Goal: Task Accomplishment & Management: Complete application form

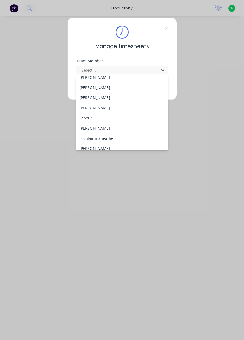
scroll to position [115, 0]
click at [99, 109] on div "[PERSON_NAME]" at bounding box center [122, 109] width 92 height 10
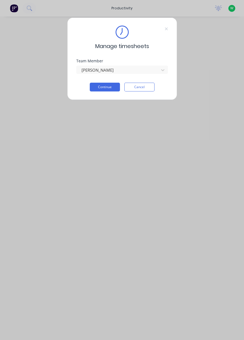
click at [104, 89] on button "Continue" at bounding box center [105, 87] width 30 height 9
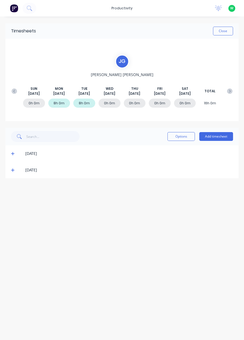
click at [111, 104] on div "0h 0m" at bounding box center [110, 103] width 22 height 9
click at [111, 105] on div "0h 0m" at bounding box center [110, 103] width 22 height 9
click at [163, 71] on div "[PERSON_NAME][DATE] [DATE] [DATE] [DATE] [DATE] [DATE] [DATE] TOTAL 0h 0m 8h 0m…" at bounding box center [122, 80] width 227 height 51
click at [108, 104] on div "0h 0m" at bounding box center [110, 103] width 22 height 9
click at [109, 104] on div "0h 0m" at bounding box center [110, 103] width 22 height 9
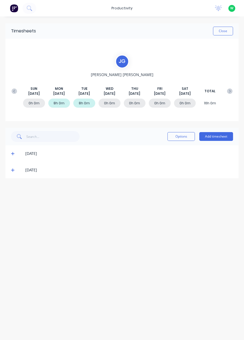
click at [222, 136] on button "Add timesheet" at bounding box center [217, 136] width 34 height 9
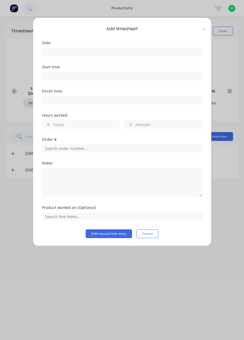
click at [116, 50] on input at bounding box center [122, 52] width 160 height 8
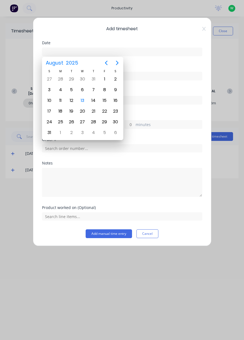
click at [85, 100] on div "13" at bounding box center [82, 100] width 8 height 8
type input "[DATE]"
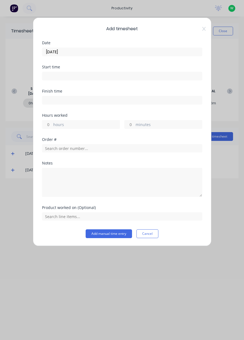
click at [100, 124] on label "hours" at bounding box center [86, 125] width 67 height 7
click at [52, 124] on input "hours" at bounding box center [47, 124] width 10 height 8
type input "6"
click at [168, 125] on label "minutes" at bounding box center [169, 125] width 67 height 7
click at [134, 125] on input "minutes" at bounding box center [130, 124] width 10 height 8
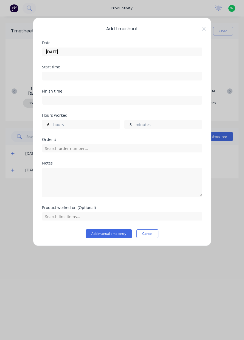
type input "30"
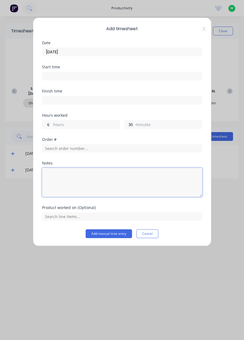
click at [65, 176] on textarea at bounding box center [122, 182] width 160 height 29
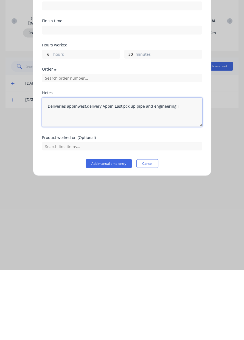
type textarea "Deliveries appinwest,delivery Appin East,pck up pipe and engineering i"
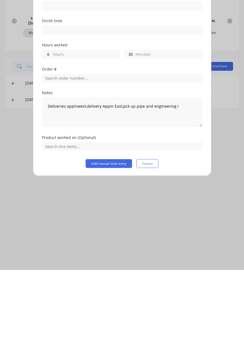
click at [112, 234] on button "Add manual time entry" at bounding box center [109, 233] width 46 height 9
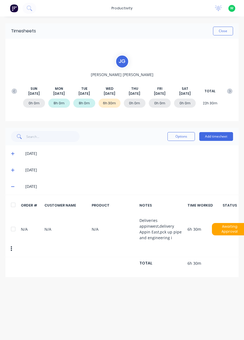
click at [226, 31] on button "Close" at bounding box center [223, 31] width 20 height 9
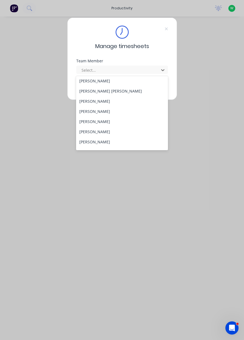
scroll to position [203, 0]
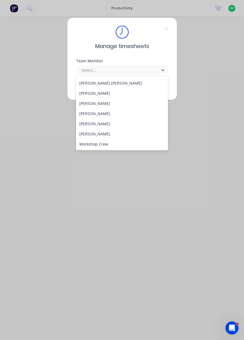
click at [122, 128] on div "[PERSON_NAME]" at bounding box center [122, 124] width 92 height 10
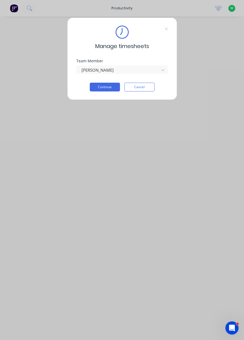
click at [110, 88] on button "Continue" at bounding box center [105, 87] width 30 height 9
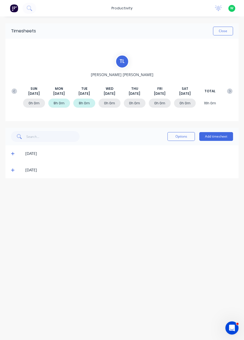
click at [217, 134] on button "Add timesheet" at bounding box center [217, 136] width 34 height 9
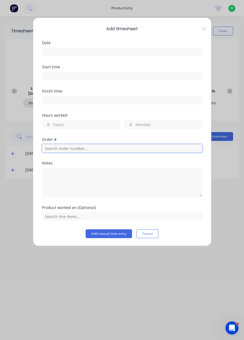
click at [130, 150] on input "text" at bounding box center [122, 148] width 160 height 8
type input "17943"
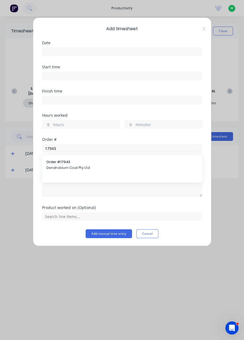
click at [57, 170] on div "Order # 17943 Dendrobium Coal Pty Ltd" at bounding box center [122, 166] width 152 height 12
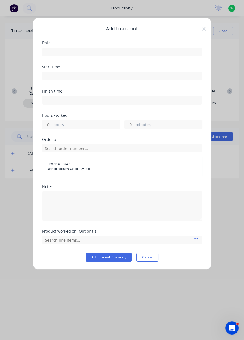
click at [55, 126] on label "hours" at bounding box center [86, 125] width 67 height 7
click at [52, 126] on input "hours" at bounding box center [47, 124] width 10 height 8
type input "6.5"
click at [55, 52] on input at bounding box center [122, 52] width 160 height 8
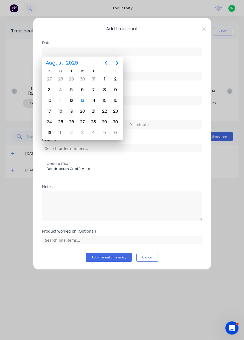
click at [81, 100] on div "13" at bounding box center [82, 100] width 8 height 8
type input "[DATE]"
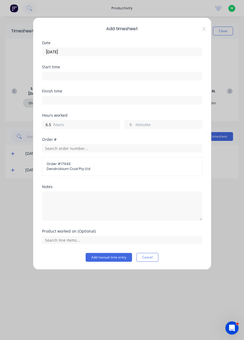
click at [217, 192] on div "Add timesheet Date 13/08/2025 Start time Finish time Hours worked 6.5 hours min…" at bounding box center [122, 170] width 244 height 340
click at [115, 258] on button "Add manual time entry" at bounding box center [109, 257] width 46 height 9
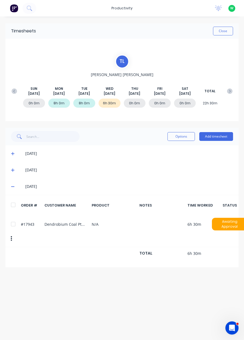
click at [218, 138] on button "Add timesheet" at bounding box center [217, 136] width 34 height 9
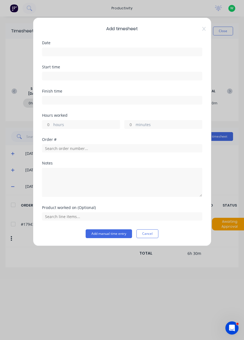
click at [101, 52] on input at bounding box center [122, 52] width 160 height 8
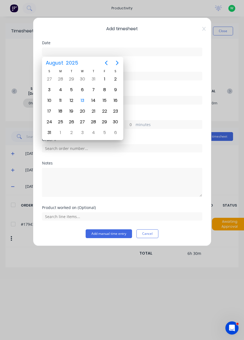
click at [86, 103] on div "13" at bounding box center [82, 100] width 11 height 10
type input "[DATE]"
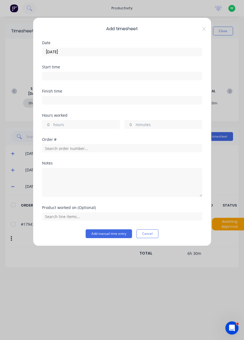
click at [88, 127] on label "hours" at bounding box center [86, 125] width 67 height 7
click at [52, 127] on input "hours" at bounding box center [47, 124] width 10 height 8
type input "1.5"
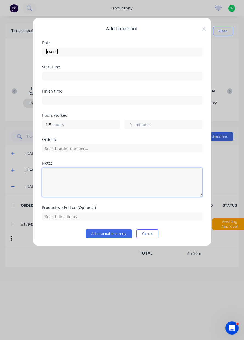
click at [99, 177] on textarea at bounding box center [122, 182] width 160 height 29
type textarea "Swee"
